Goal: Check status

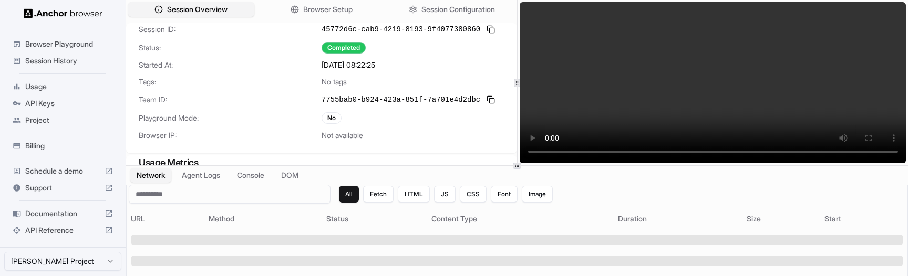
click at [405, 57] on div "Session ID: 45772d6c-cab9-4219-8193-9f4077380860 Status: Completed Started At: …" at bounding box center [321, 88] width 391 height 130
